Goal: Task Accomplishment & Management: Use online tool/utility

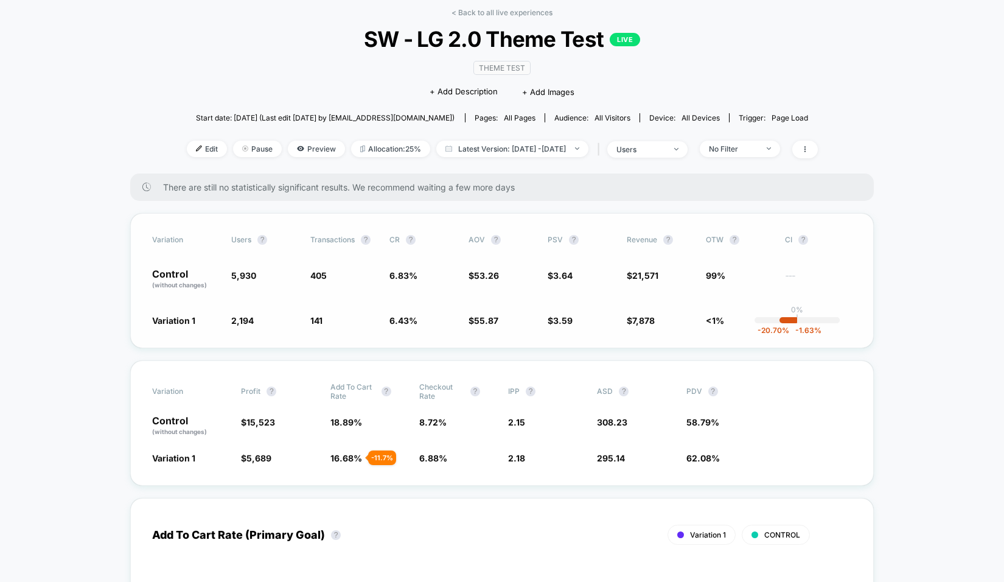
scroll to position [56, 0]
click at [703, 116] on span "all devices" at bounding box center [701, 117] width 38 height 9
click at [667, 111] on div "Start date: [DATE] (Last edit [DATE] by [EMAIL_ADDRESS][DOMAIN_NAME]) Pages: al…" at bounding box center [502, 117] width 631 height 21
click at [752, 147] on div "No Filter" at bounding box center [733, 148] width 49 height 9
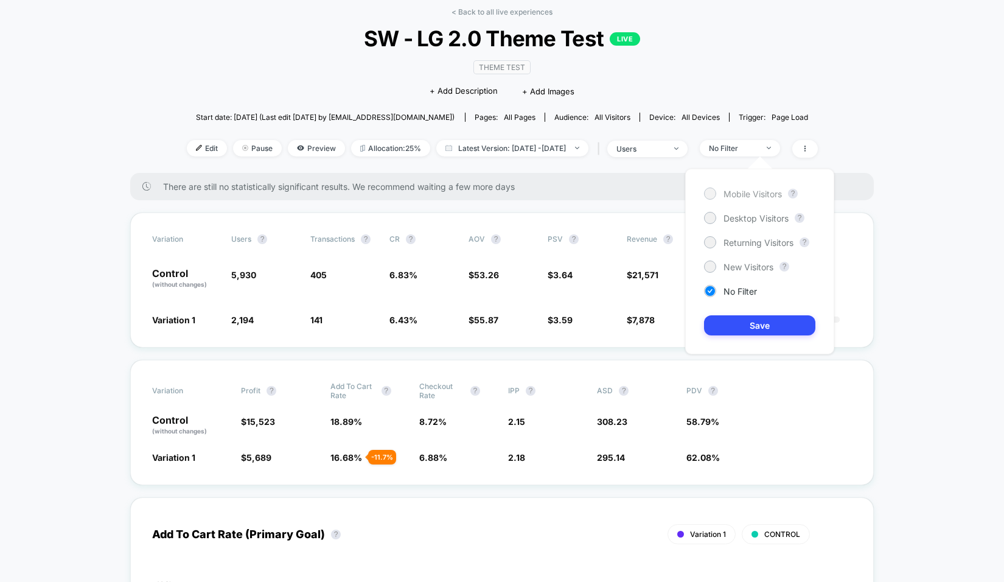
click at [767, 197] on span "Mobile Visitors" at bounding box center [753, 194] width 58 height 10
click at [746, 318] on button "Save" at bounding box center [759, 325] width 111 height 20
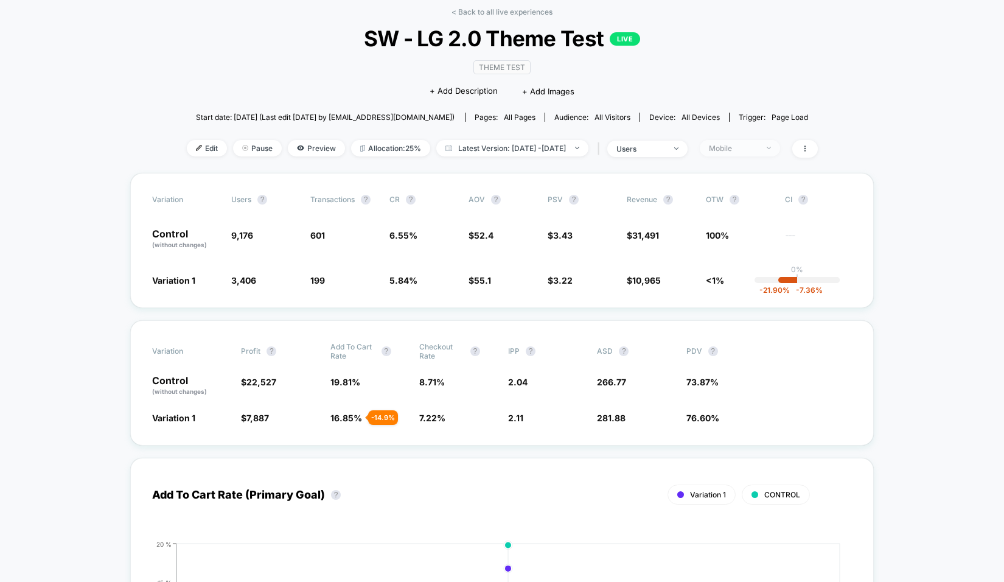
click at [758, 149] on div "Mobile" at bounding box center [733, 148] width 49 height 9
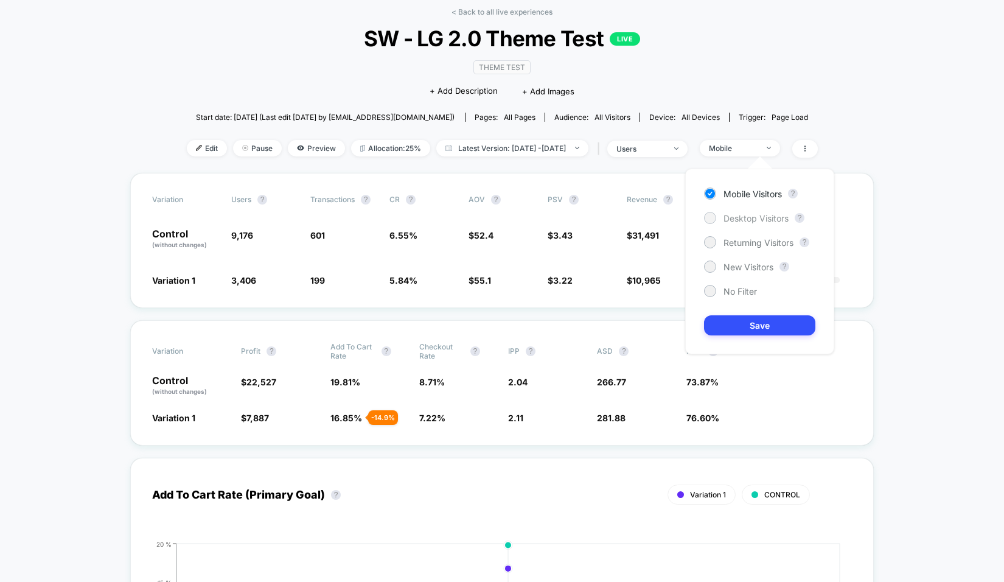
click at [755, 220] on span "Desktop Visitors" at bounding box center [756, 218] width 65 height 10
click at [755, 332] on button "Save" at bounding box center [759, 325] width 111 height 20
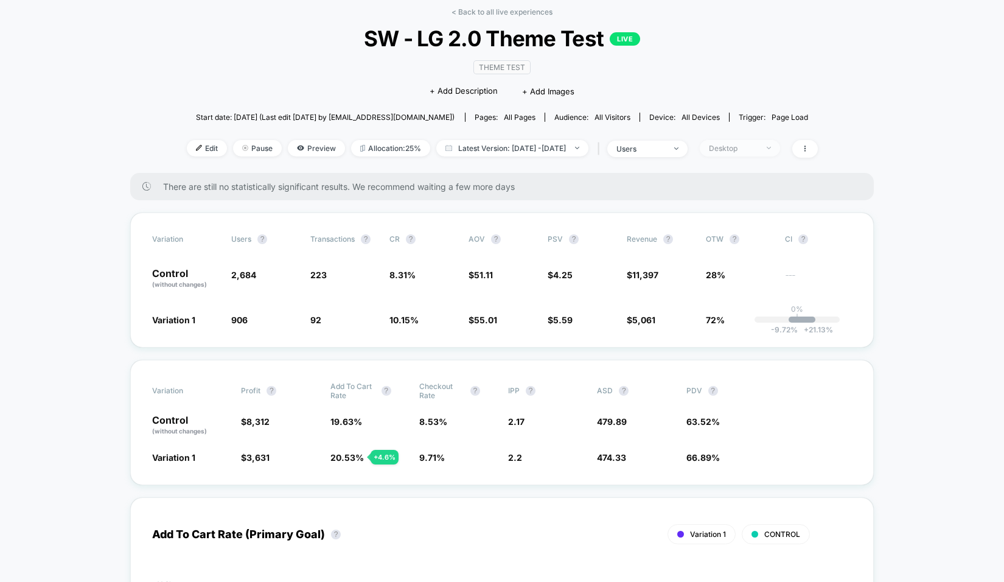
click at [758, 145] on div "Desktop" at bounding box center [733, 148] width 49 height 9
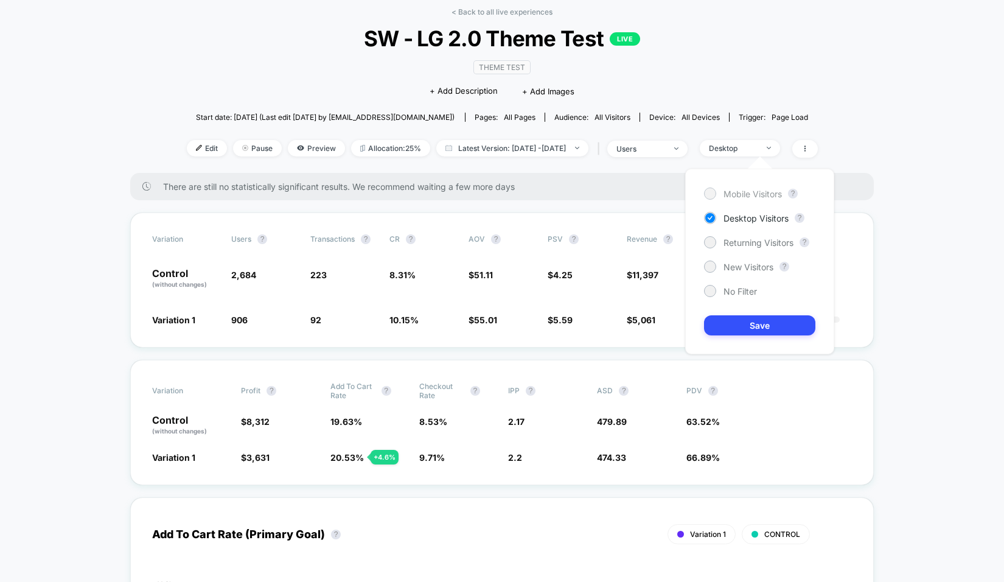
click at [756, 198] on span "Mobile Visitors" at bounding box center [753, 194] width 58 height 10
click at [753, 319] on button "Save" at bounding box center [759, 325] width 111 height 20
